Goal: Check status: Check status

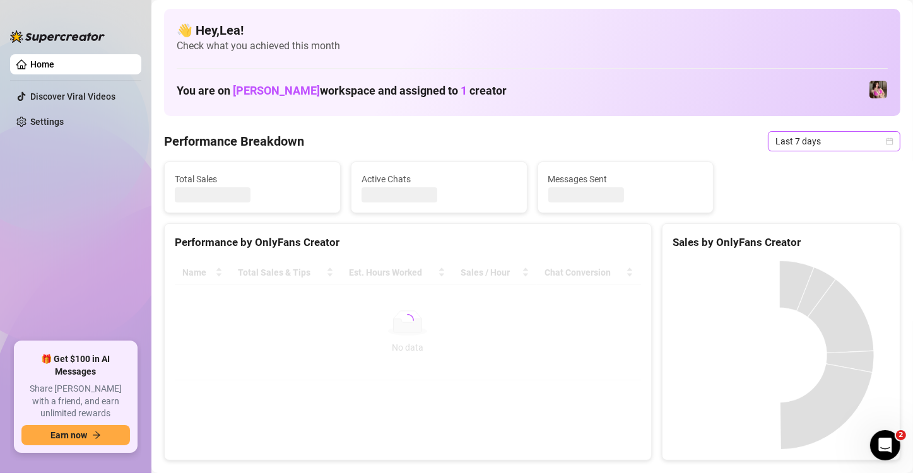
click at [886, 142] on icon "calendar" at bounding box center [890, 142] width 8 height 8
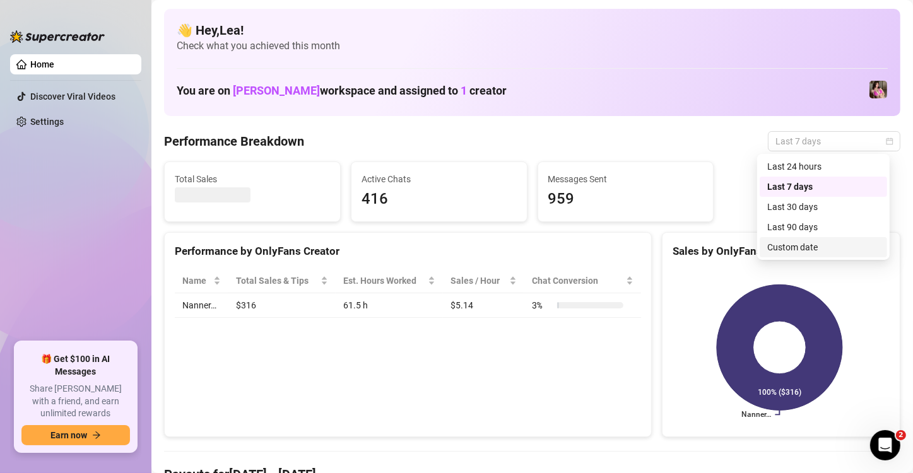
click at [807, 250] on div "Custom date" at bounding box center [823, 247] width 112 height 14
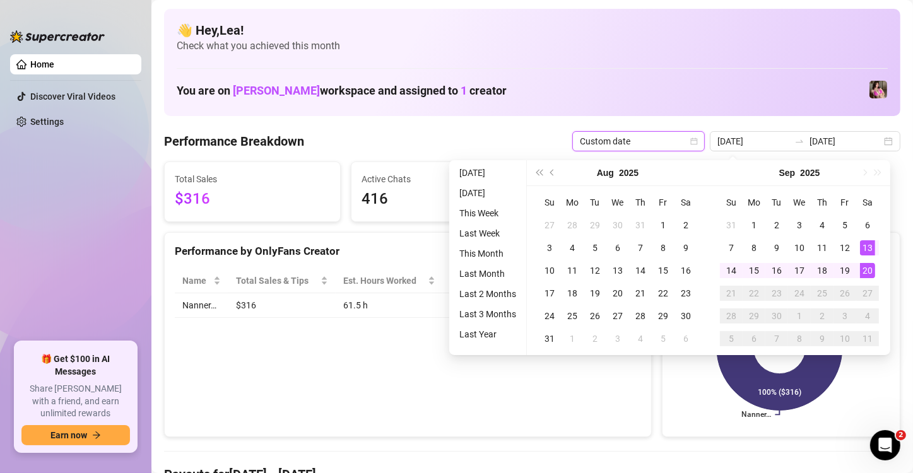
type input "[DATE]"
click at [868, 267] on div "20" at bounding box center [867, 270] width 15 height 15
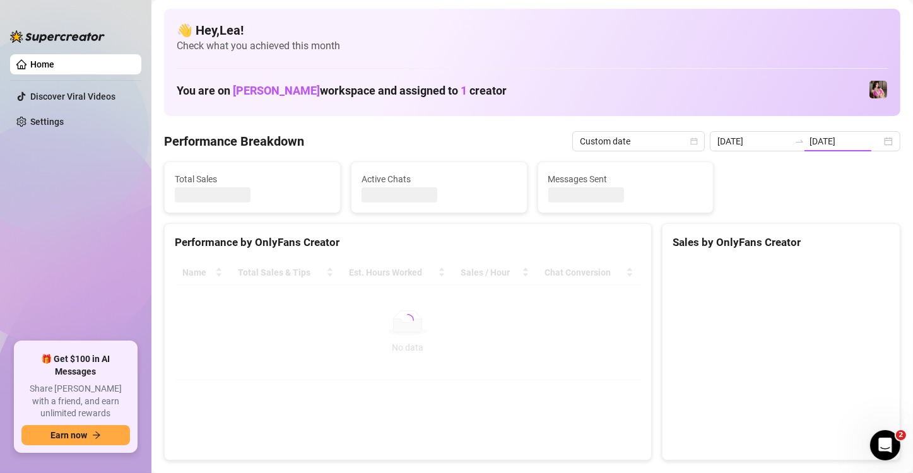
type input "[DATE]"
